Goal: Task Accomplishment & Management: Use online tool/utility

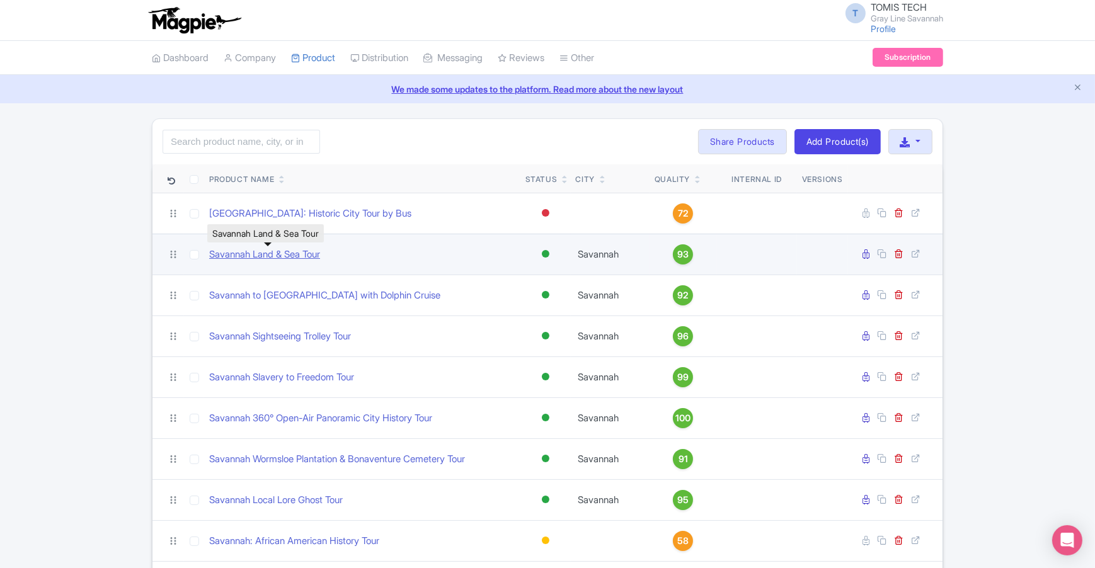
click at [297, 255] on link "Savannah Land & Sea Tour" at bounding box center [264, 255] width 111 height 14
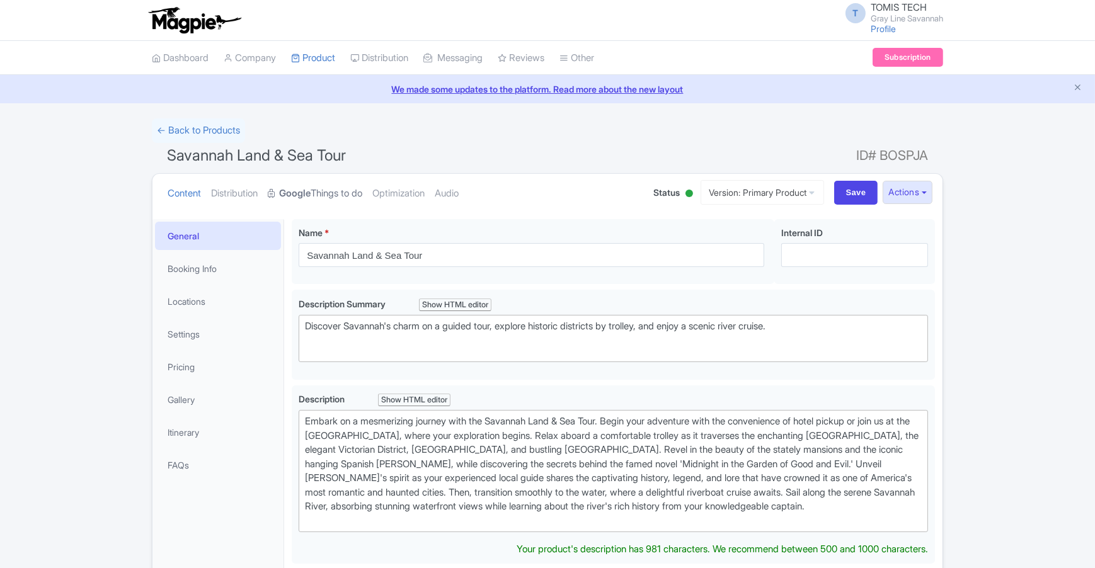
click at [329, 197] on link "Google Things to do" at bounding box center [315, 194] width 95 height 40
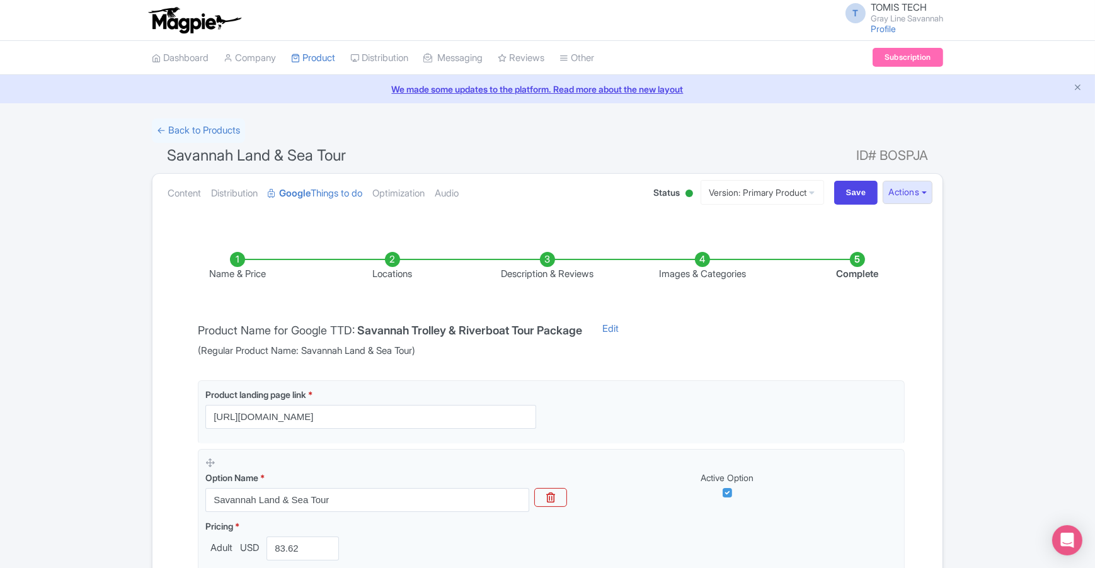
click at [852, 260] on li "Complete" at bounding box center [857, 267] width 155 height 30
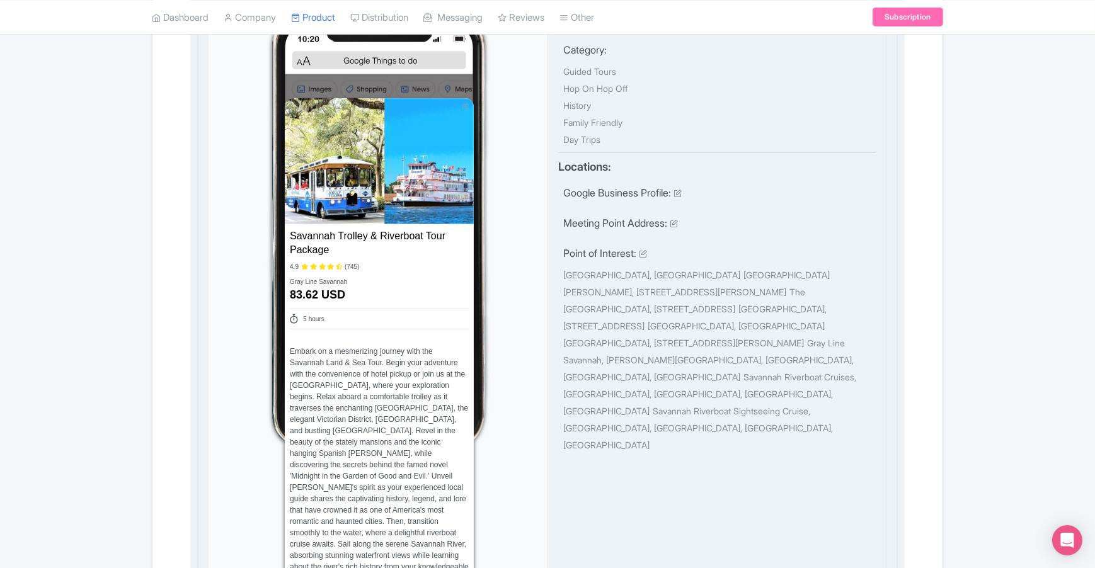
scroll to position [534, 0]
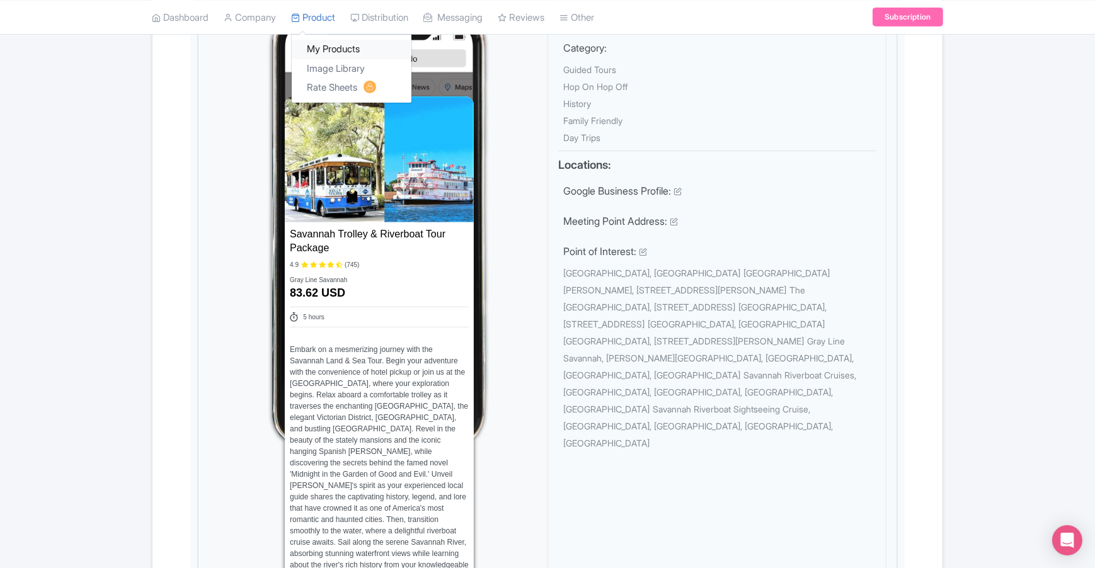
click at [335, 48] on link "My Products" at bounding box center [352, 50] width 120 height 20
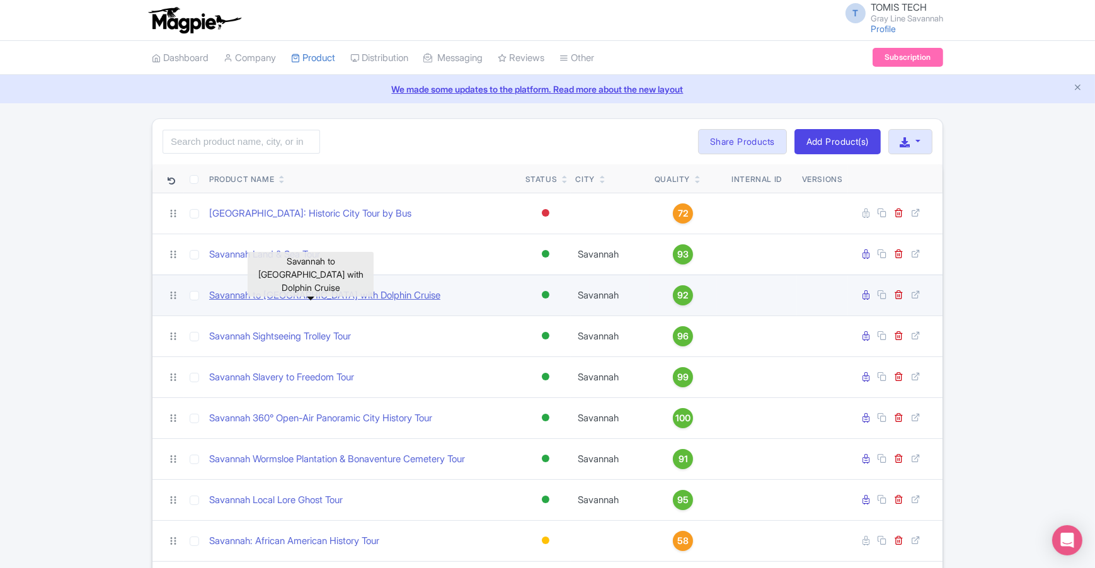
click at [297, 297] on link "Savannah to [GEOGRAPHIC_DATA] with Dolphin Cruise" at bounding box center [324, 296] width 231 height 14
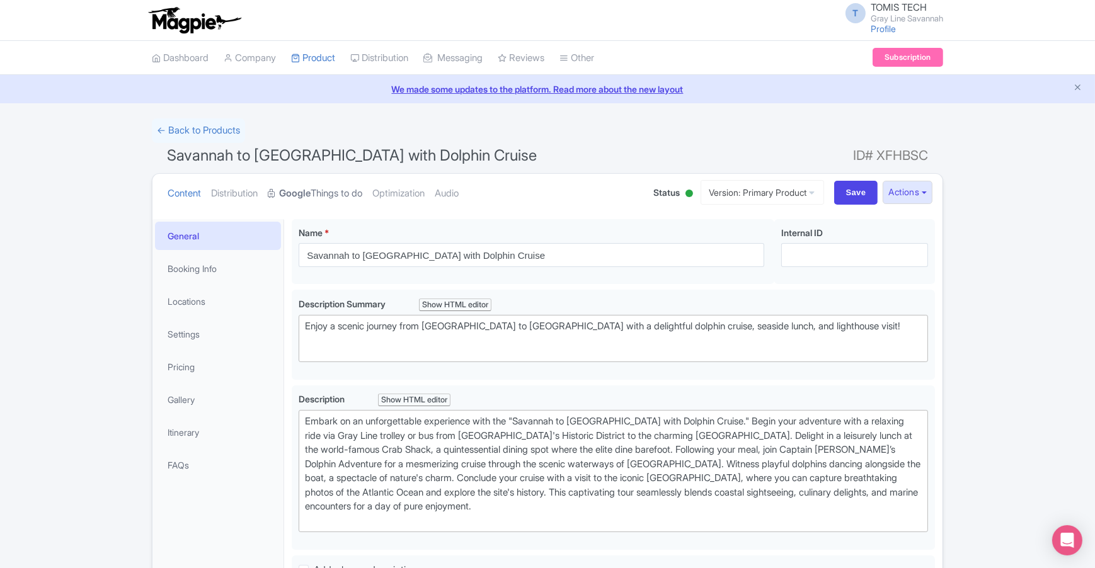
click at [355, 191] on link "Google Things to do" at bounding box center [315, 194] width 95 height 40
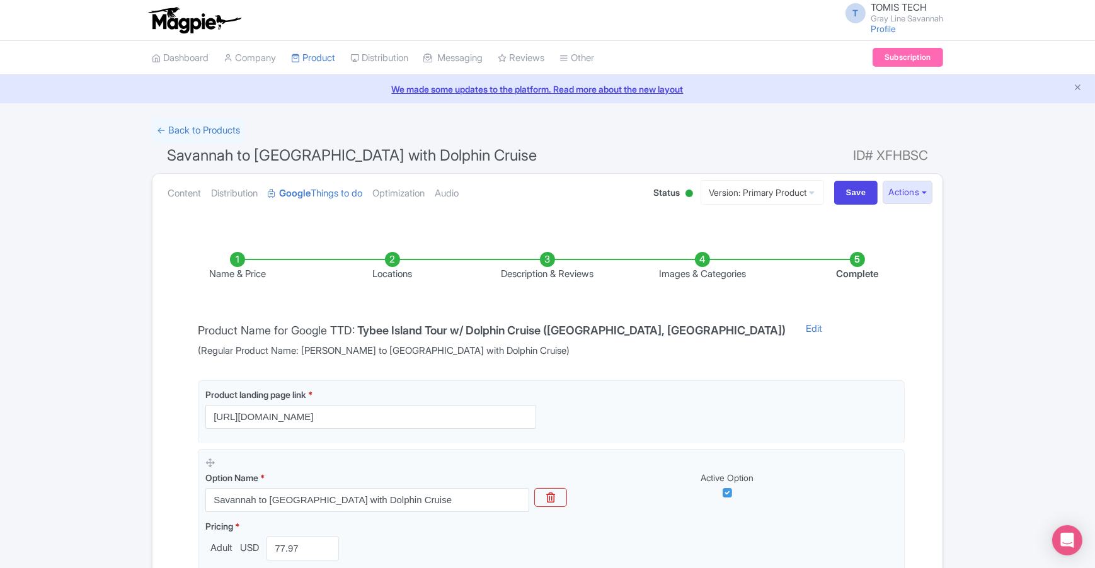
click at [859, 257] on li "Complete" at bounding box center [857, 267] width 155 height 30
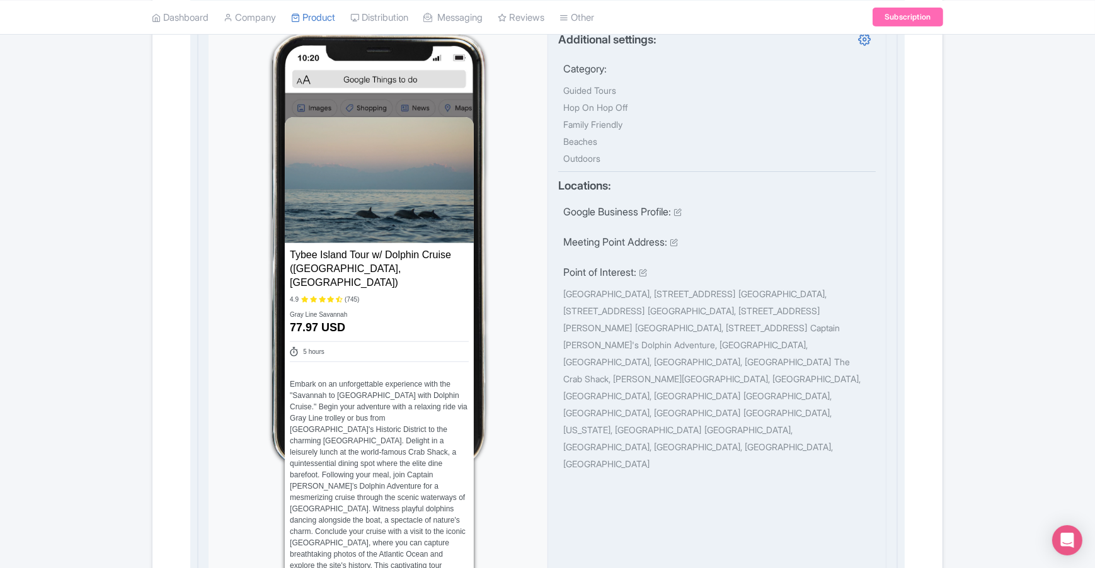
scroll to position [514, 0]
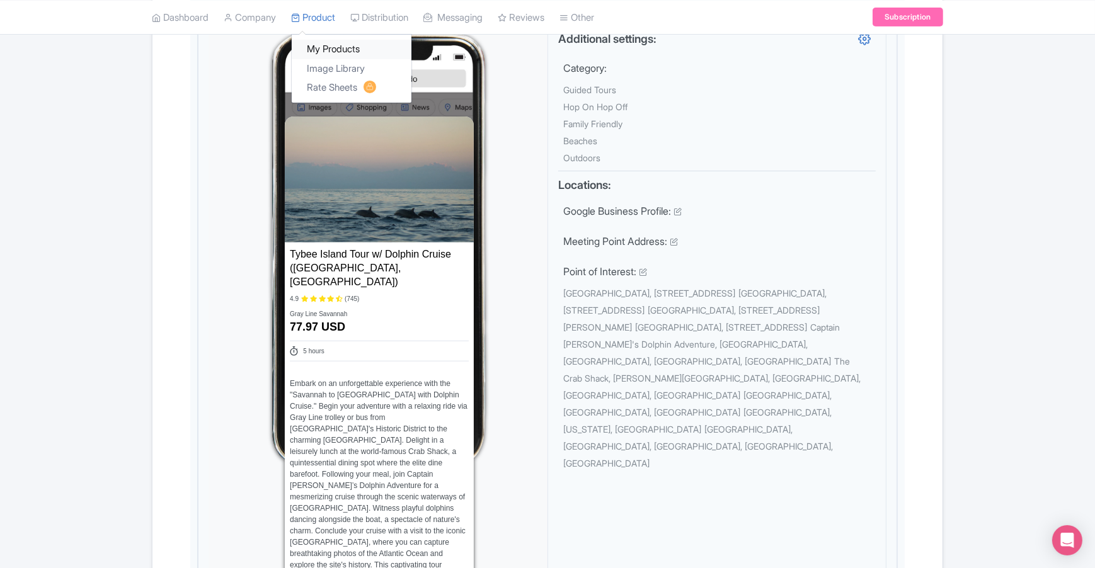
click at [336, 51] on link "My Products" at bounding box center [352, 50] width 120 height 20
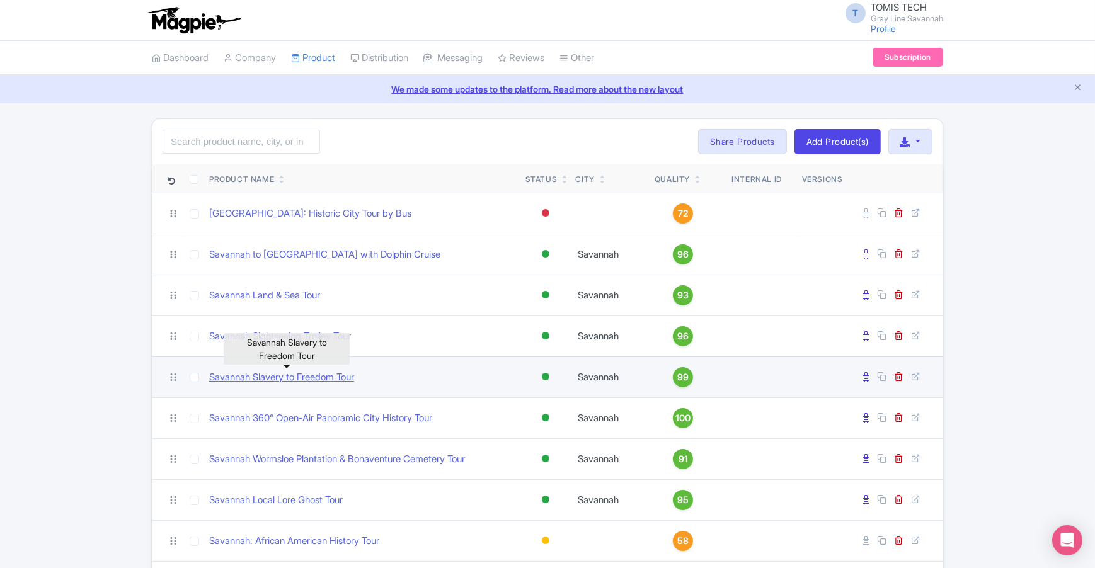
click at [329, 380] on link "Savannah Slavery to Freedom Tour" at bounding box center [281, 377] width 145 height 14
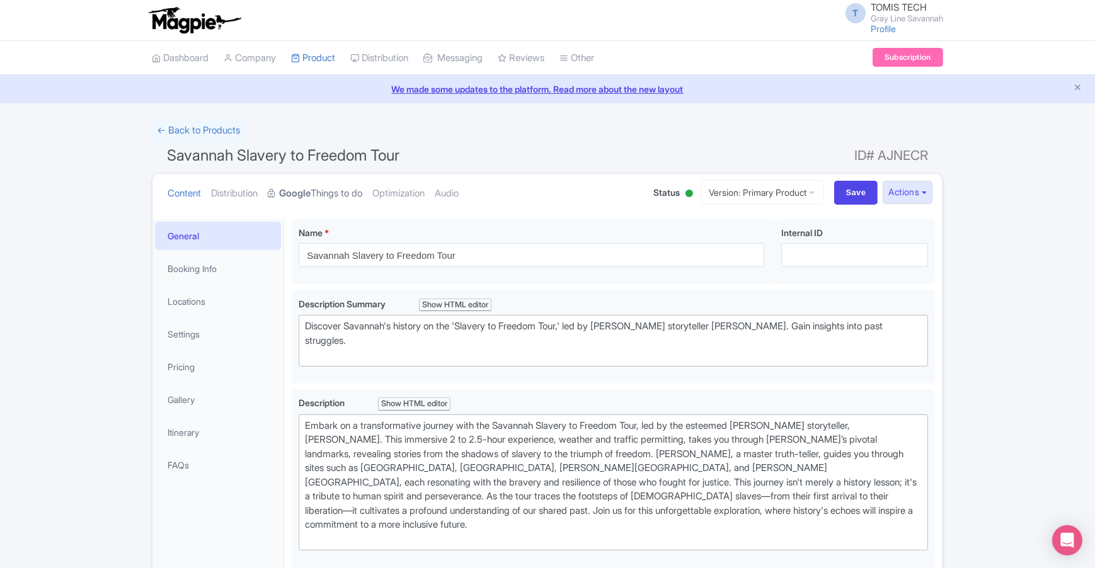
click at [357, 192] on link "Google Things to do" at bounding box center [315, 194] width 95 height 40
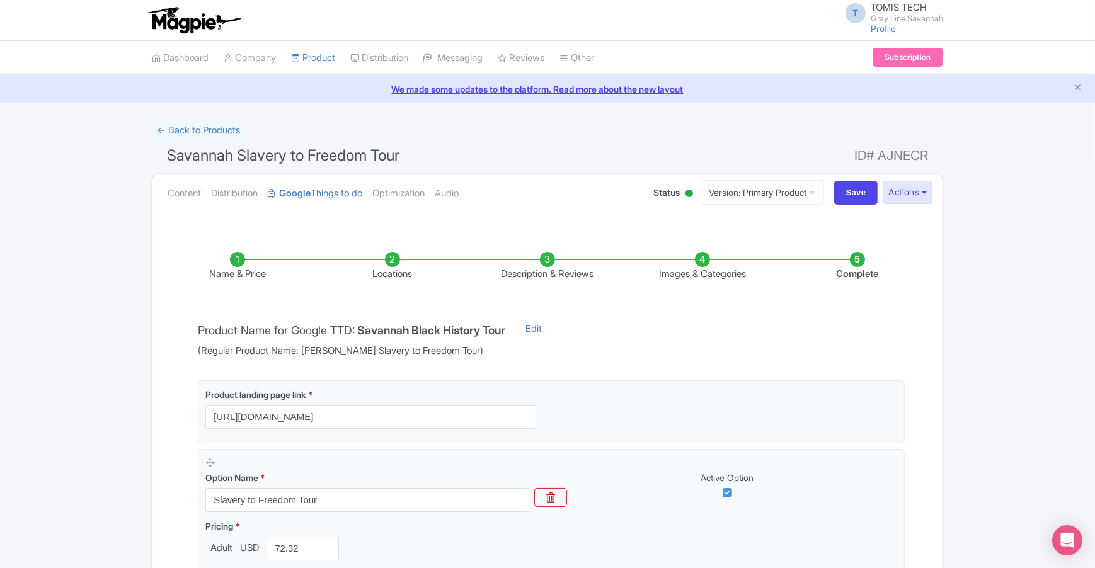
click at [855, 256] on li "Complete" at bounding box center [857, 267] width 155 height 30
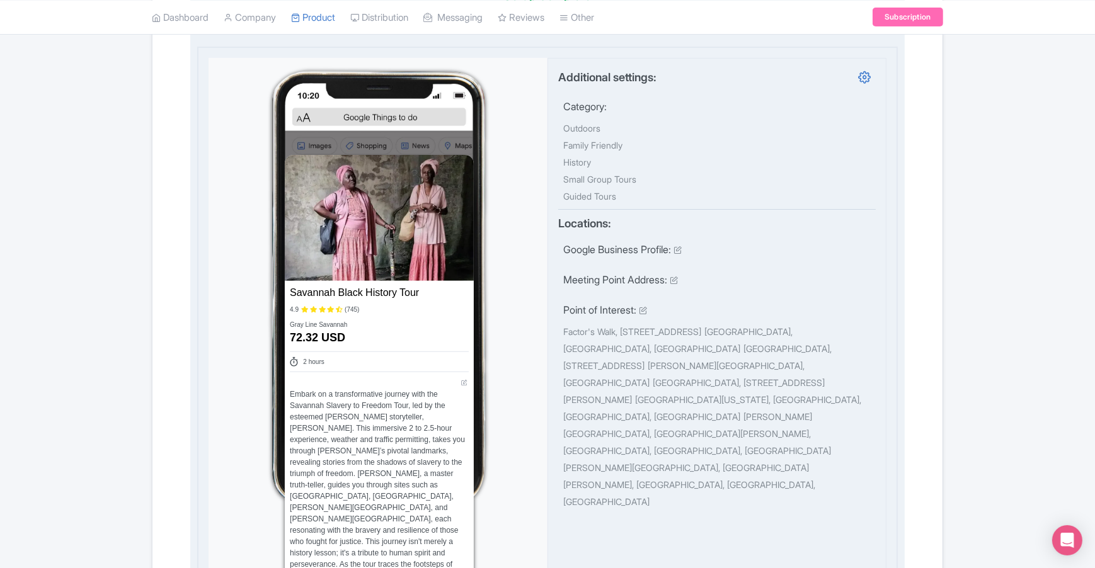
scroll to position [476, 0]
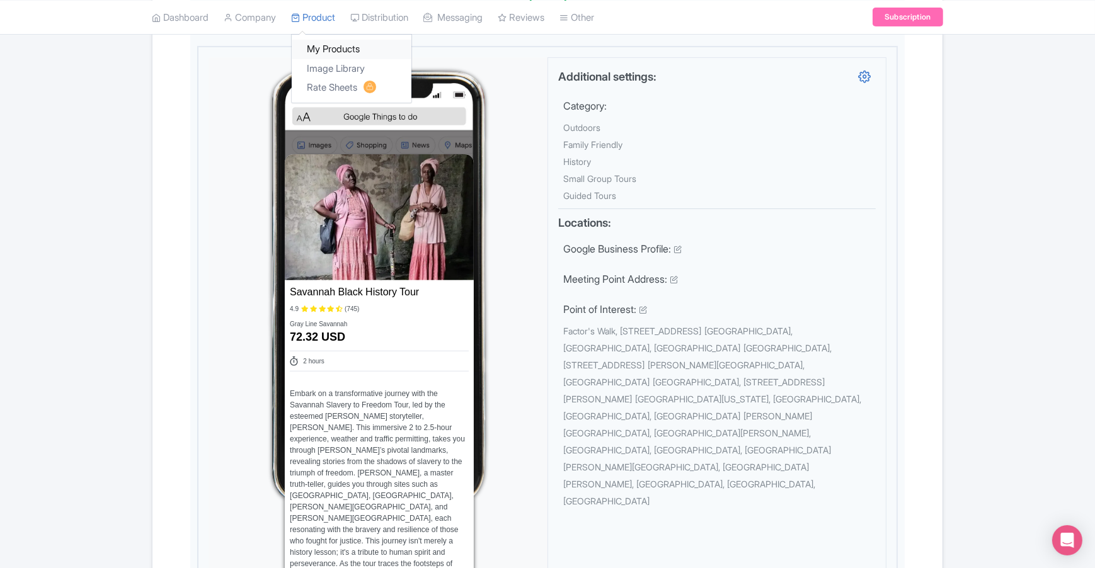
click at [334, 53] on link "My Products" at bounding box center [352, 50] width 120 height 20
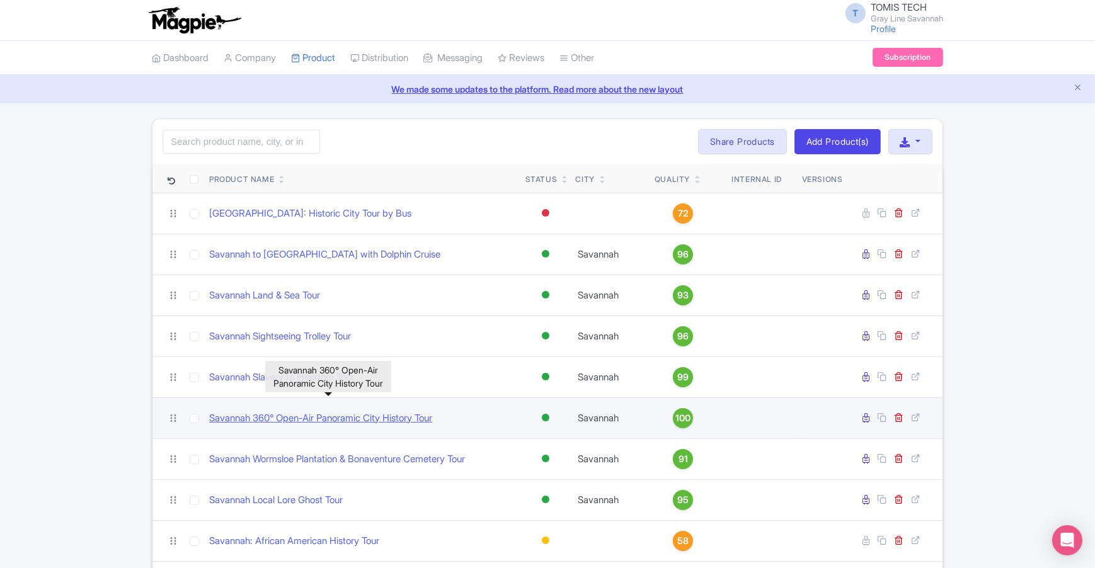
click at [349, 420] on link "Savannah 360° Open-Air Panoramic City History Tour" at bounding box center [320, 418] width 223 height 14
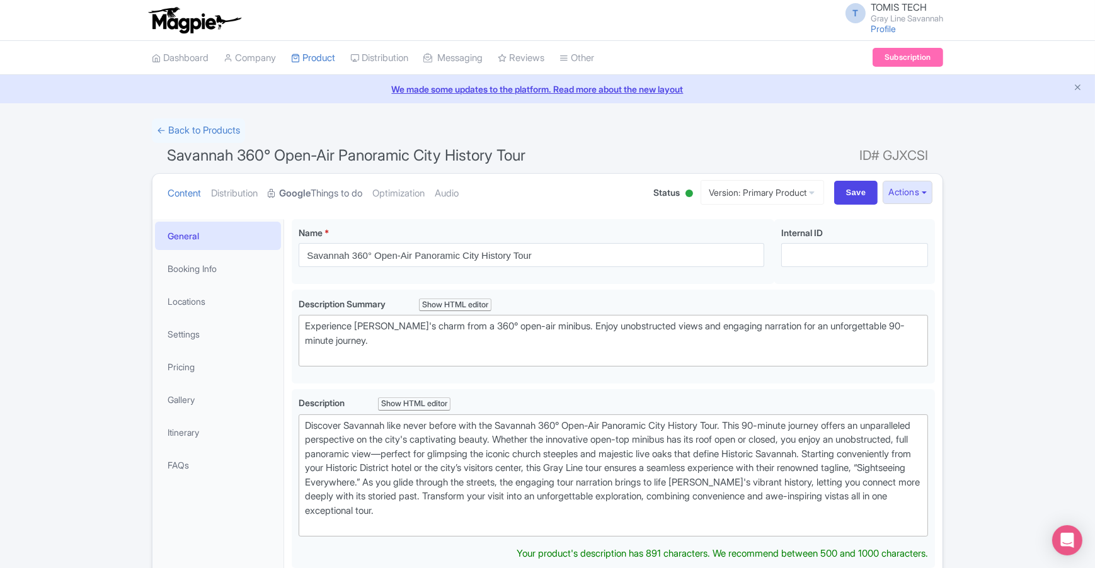
click at [362, 193] on link "Google Things to do" at bounding box center [315, 194] width 95 height 40
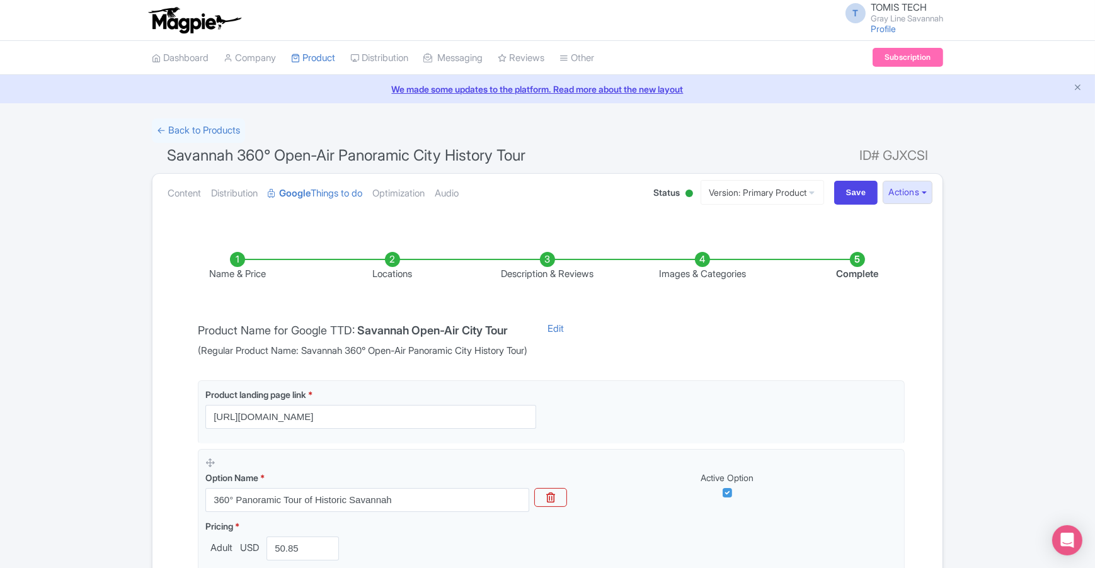
click at [857, 261] on li "Complete" at bounding box center [857, 267] width 155 height 30
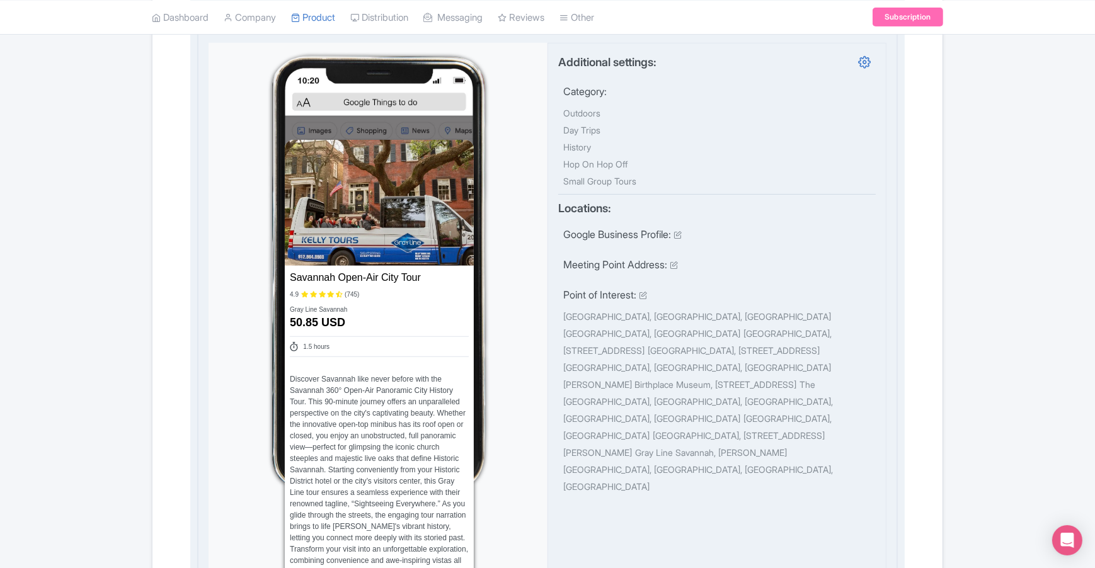
scroll to position [501, 0]
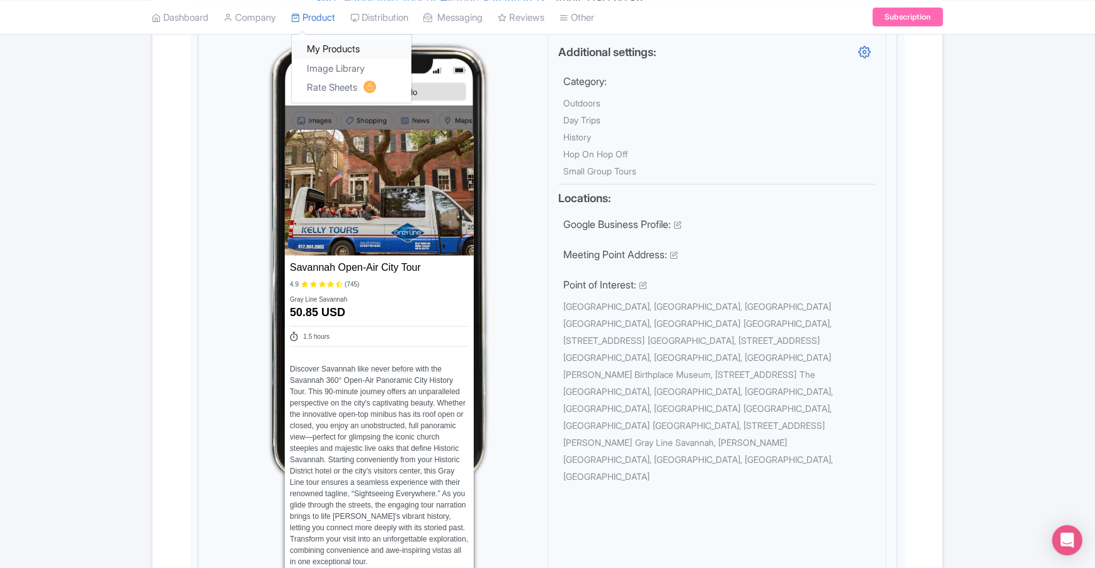
click at [336, 51] on link "My Products" at bounding box center [352, 50] width 120 height 20
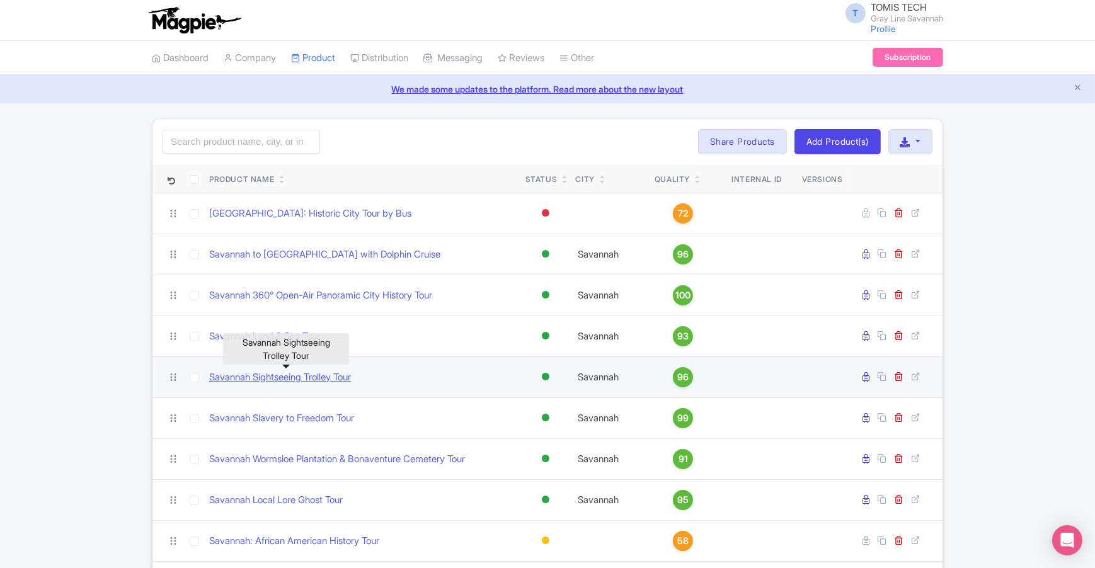
click at [280, 382] on link "Savannah Sightseeing Trolley Tour" at bounding box center [280, 377] width 142 height 14
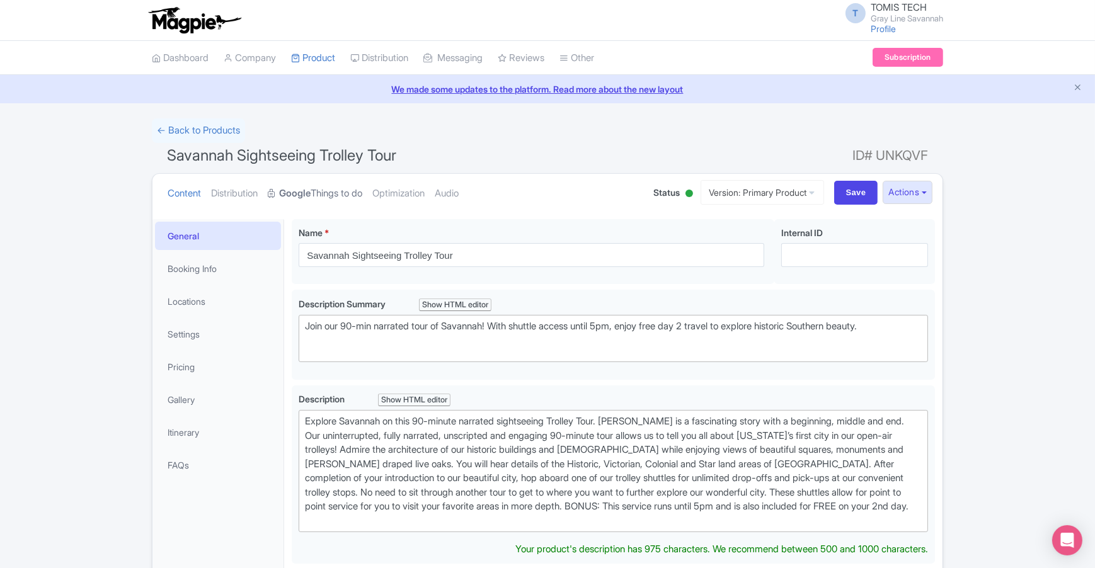
click at [324, 195] on link "Google Things to do" at bounding box center [315, 194] width 95 height 40
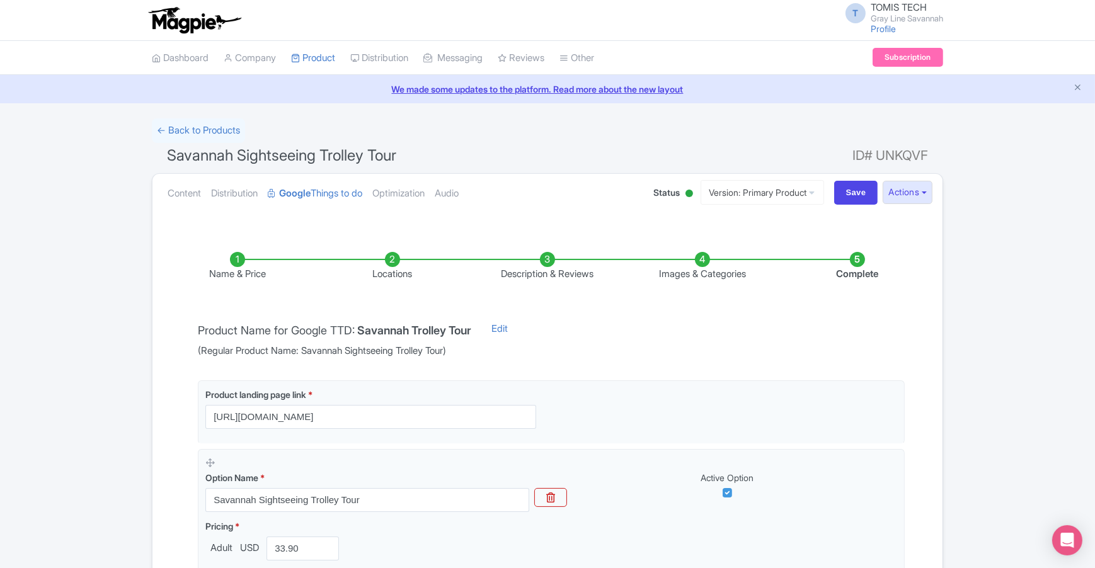
click at [857, 263] on li "Complete" at bounding box center [857, 267] width 155 height 30
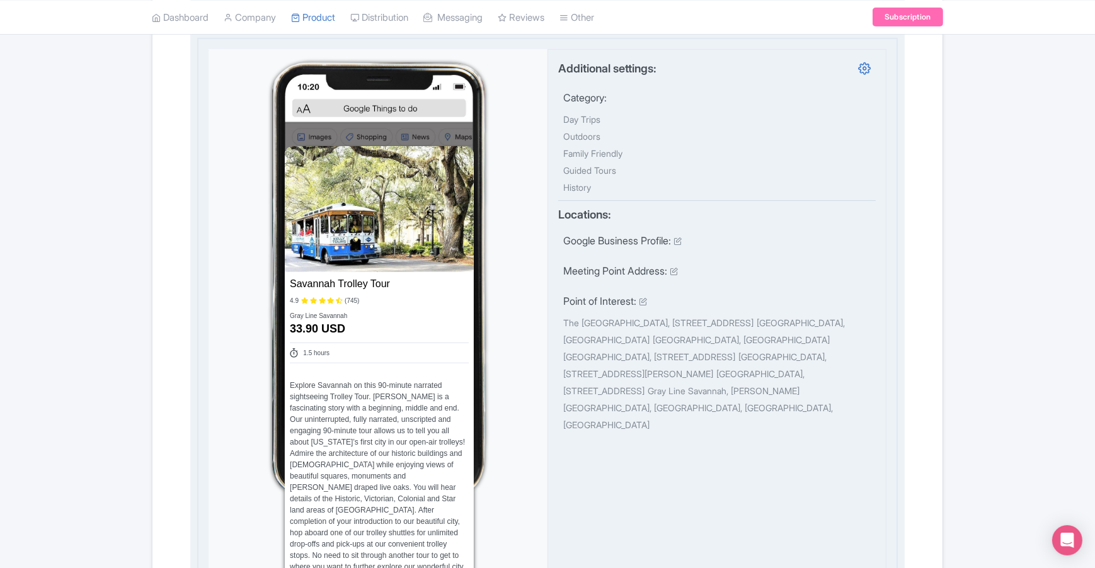
scroll to position [486, 0]
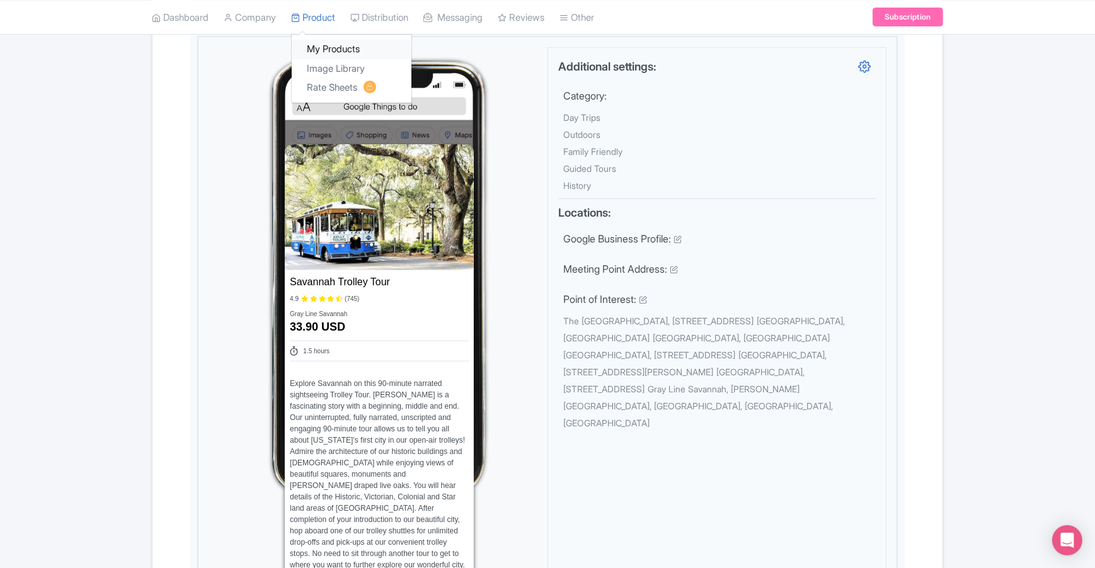
click at [324, 51] on link "My Products" at bounding box center [352, 50] width 120 height 20
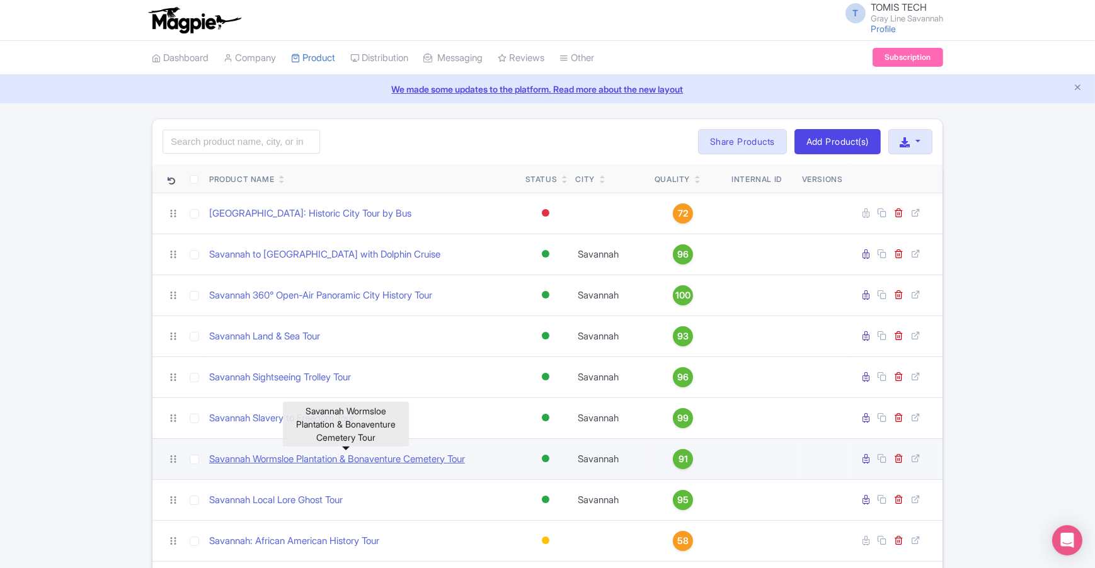
click at [302, 461] on link "Savannah Wormsloe Plantation & Bonaventure Cemetery Tour" at bounding box center [337, 459] width 256 height 14
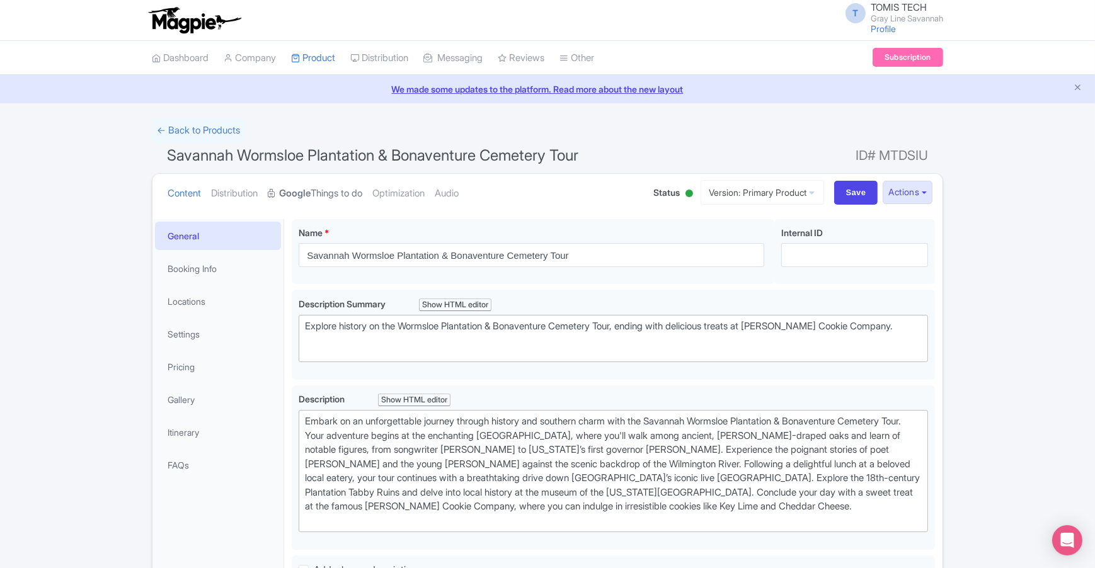
click at [338, 198] on link "Google Things to do" at bounding box center [315, 194] width 95 height 40
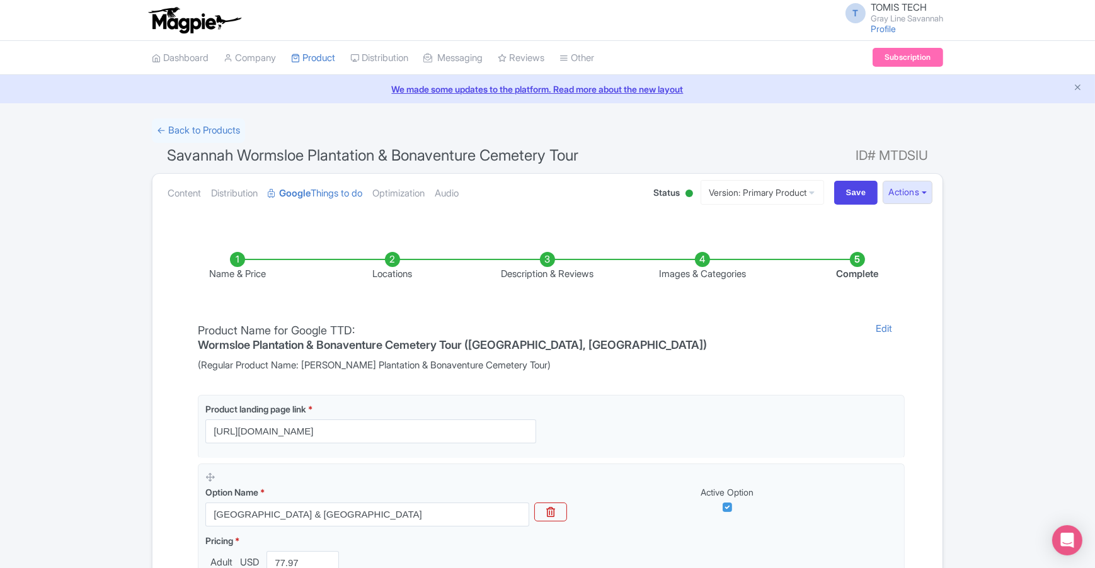
click at [857, 264] on li "Complete" at bounding box center [857, 267] width 155 height 30
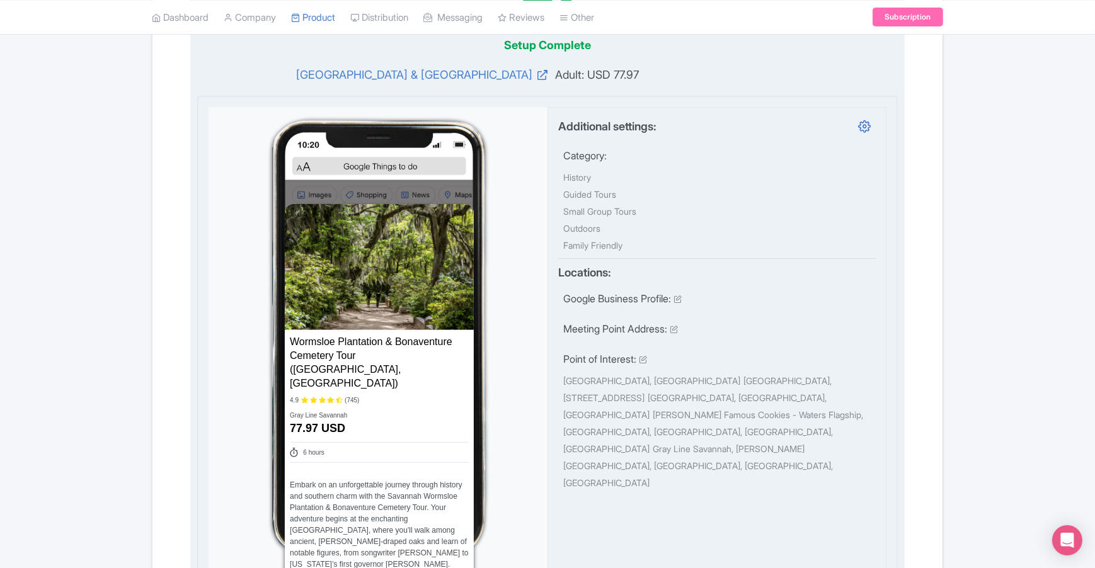
scroll to position [428, 0]
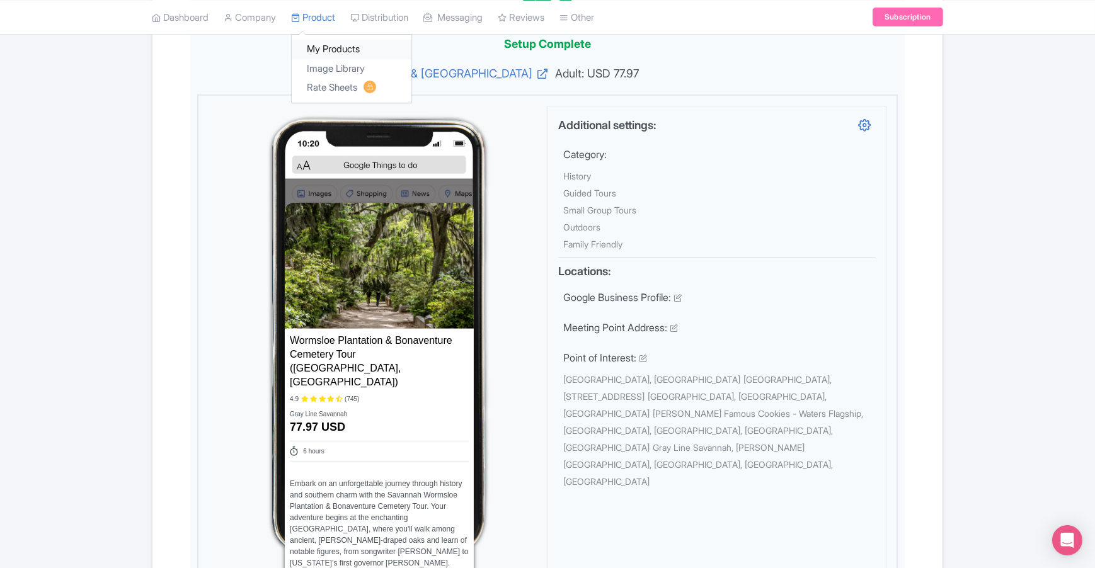
click at [332, 48] on link "My Products" at bounding box center [352, 50] width 120 height 20
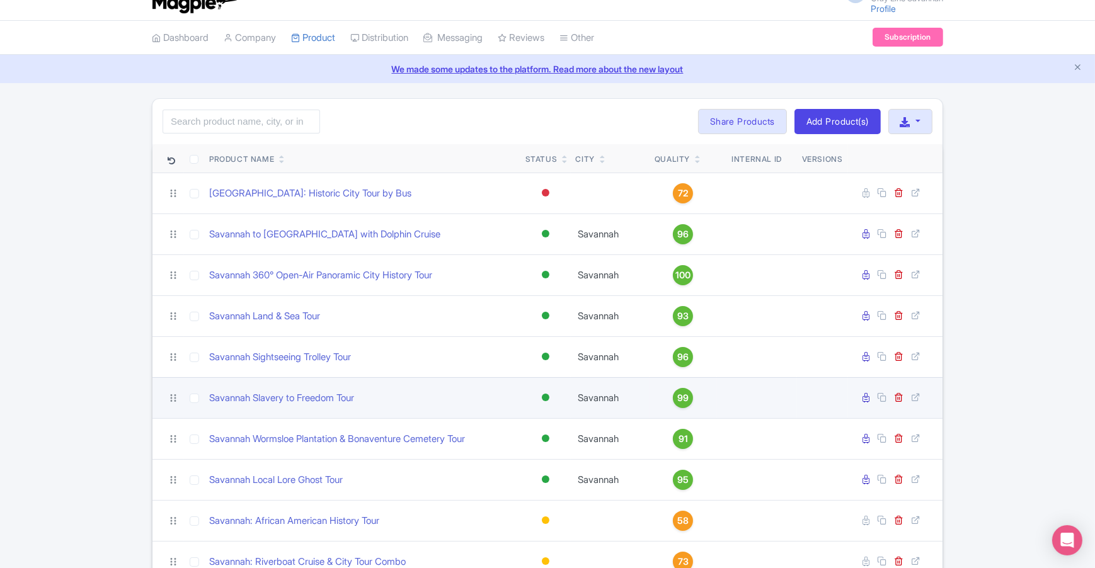
scroll to position [88, 0]
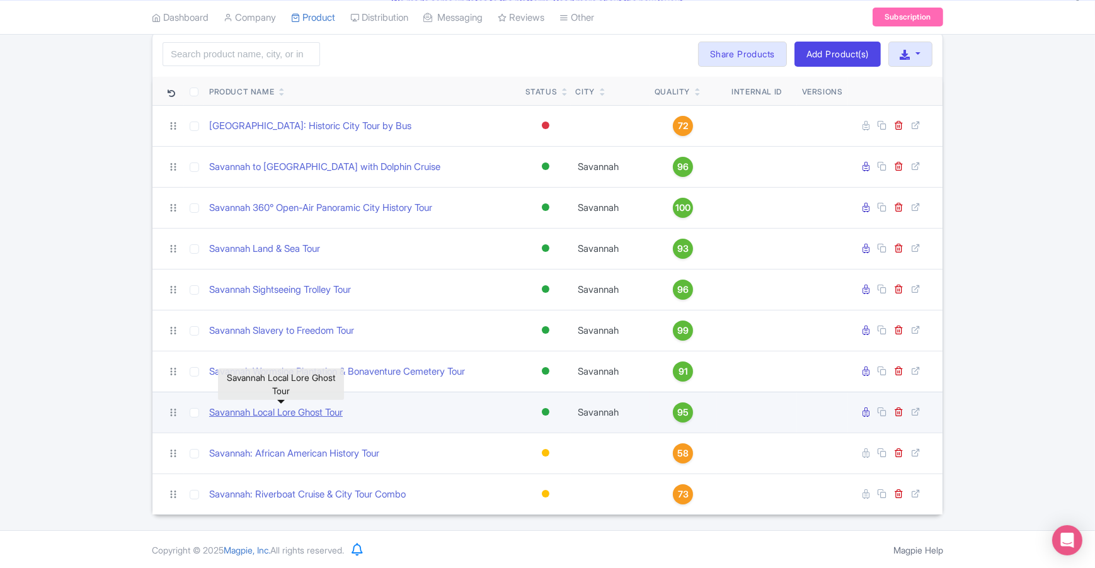
click at [309, 412] on link "Savannah Local Lore Ghost Tour" at bounding box center [276, 413] width 134 height 14
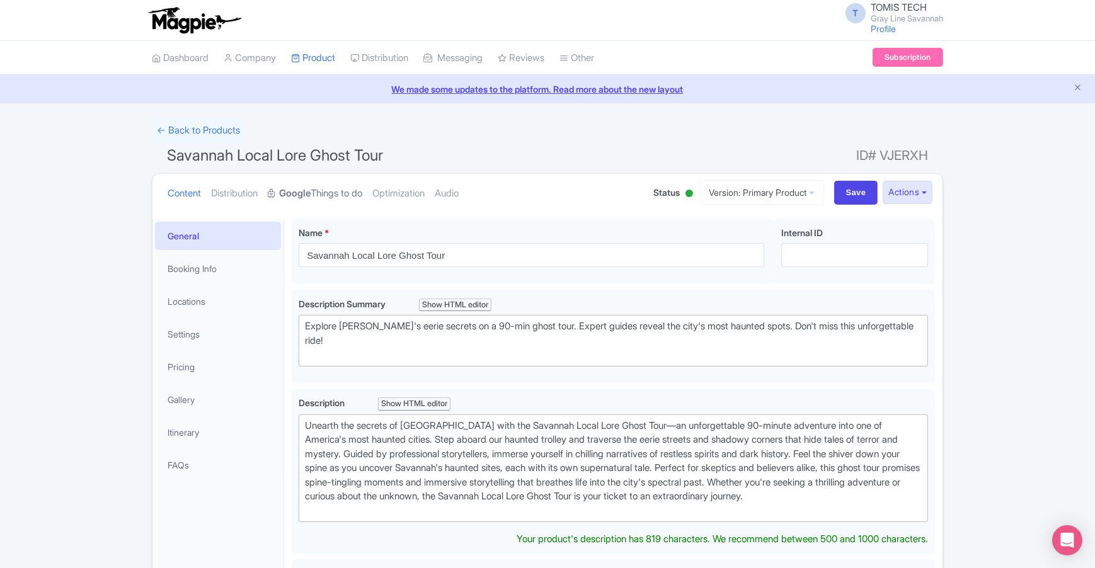
click at [311, 195] on strong "Google" at bounding box center [295, 193] width 32 height 14
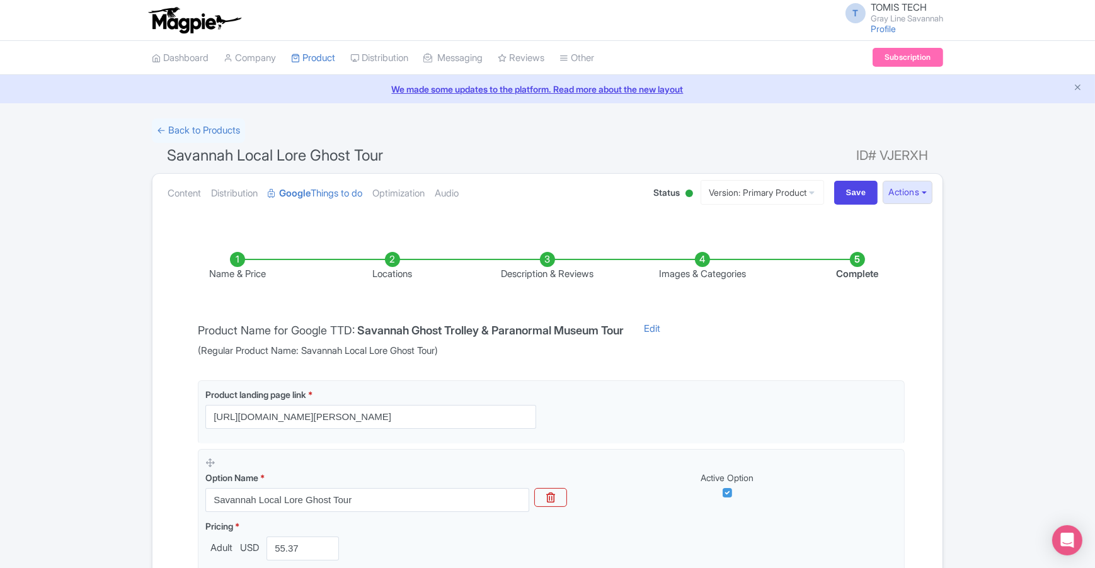
click at [864, 259] on li "Complete" at bounding box center [857, 267] width 155 height 30
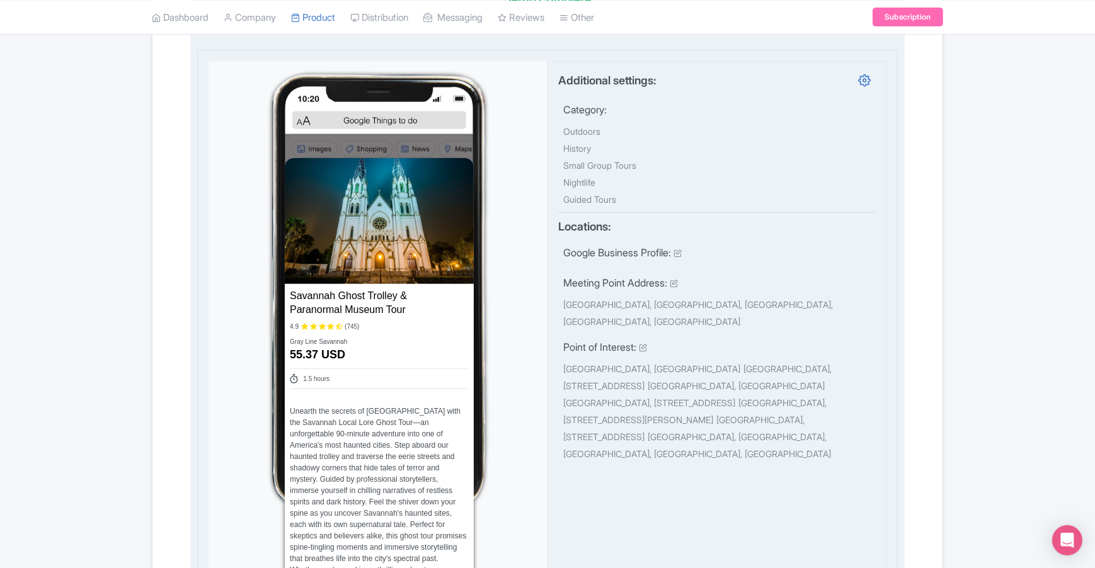
scroll to position [473, 0]
